Goal: Transaction & Acquisition: Purchase product/service

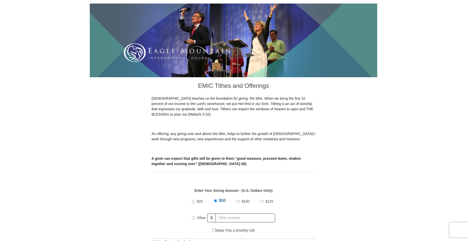
scroll to position [103, 0]
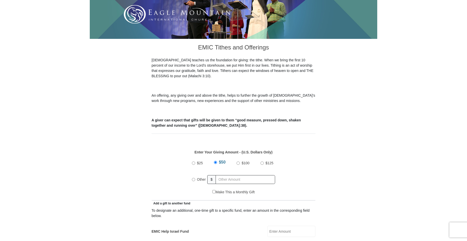
click at [194, 156] on div "$25" at bounding box center [198, 162] width 13 height 13
click at [194, 161] on input "$25" at bounding box center [193, 162] width 3 height 3
radio input "true"
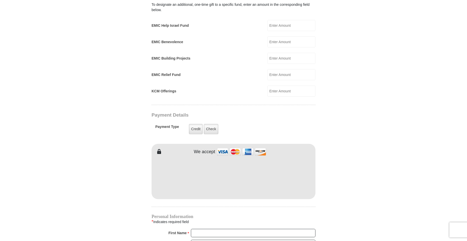
scroll to position [385, 0]
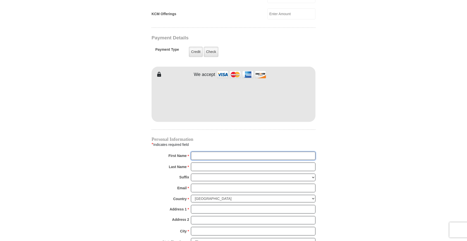
click at [219, 151] on input "First Name *" at bounding box center [253, 155] width 124 height 9
type input "mar"
type input "243 White D"
type input "[PERSON_NAME]"
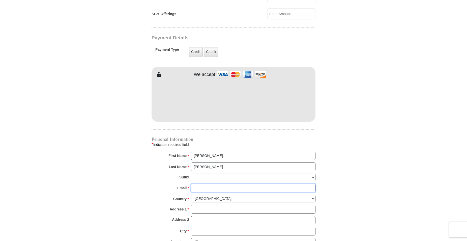
type input "[EMAIL_ADDRESS][DOMAIN_NAME]"
type input "243 White D"
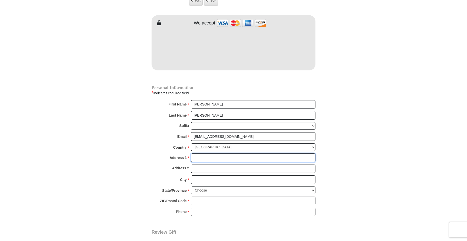
click at [203, 153] on input "Address 1 *" at bounding box center [253, 157] width 124 height 9
type input "[STREET_ADDRESS]"
type input "[GEOGRAPHIC_DATA]"
select select "SC"
type input "29681-4267"
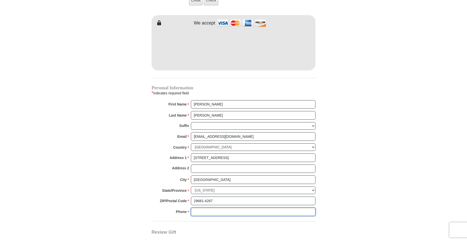
type input "8643201312"
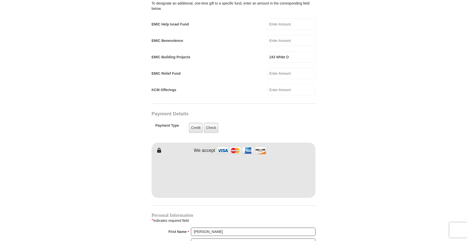
scroll to position [308, 0]
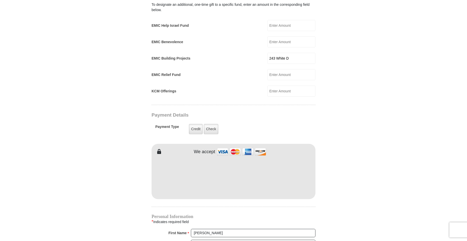
click at [300, 53] on input "243 White D" at bounding box center [291, 58] width 48 height 11
type input "2"
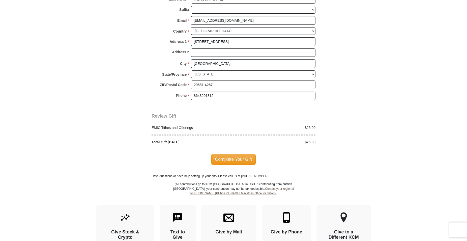
scroll to position [591, 0]
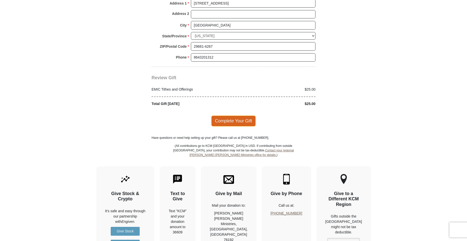
click at [236, 115] on span "Complete Your Gift" at bounding box center [233, 120] width 45 height 11
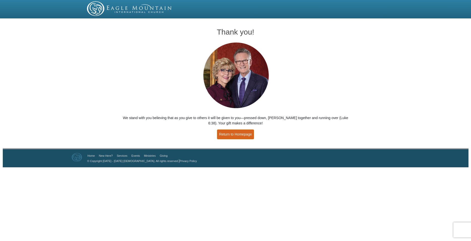
click at [232, 131] on link "Return to Homepage" at bounding box center [235, 134] width 37 height 10
